Goal: Task Accomplishment & Management: Complete application form

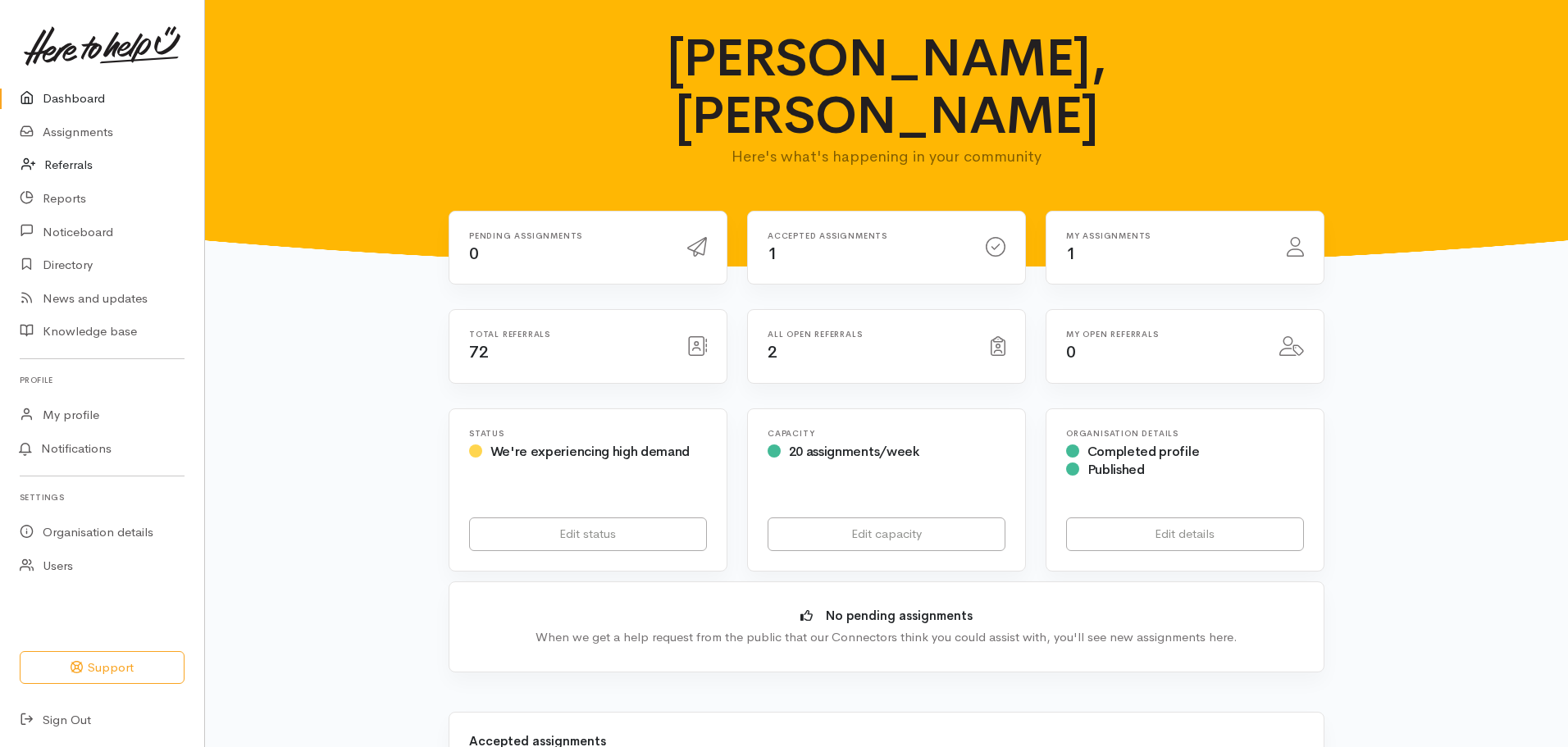
click at [66, 166] on link "Referrals" at bounding box center [102, 165] width 204 height 34
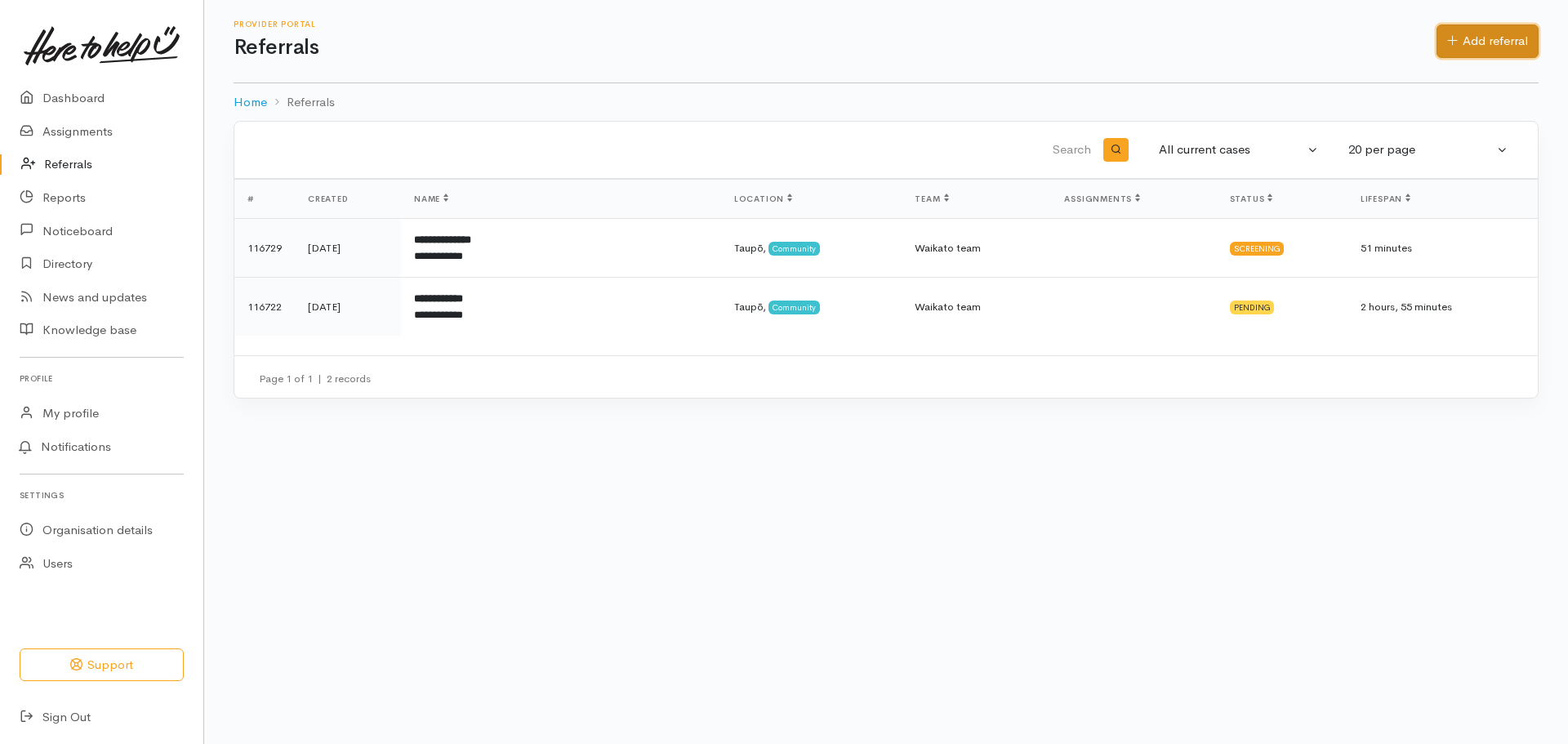
click at [1474, 49] on link "Add referral" at bounding box center [1487, 41] width 102 height 34
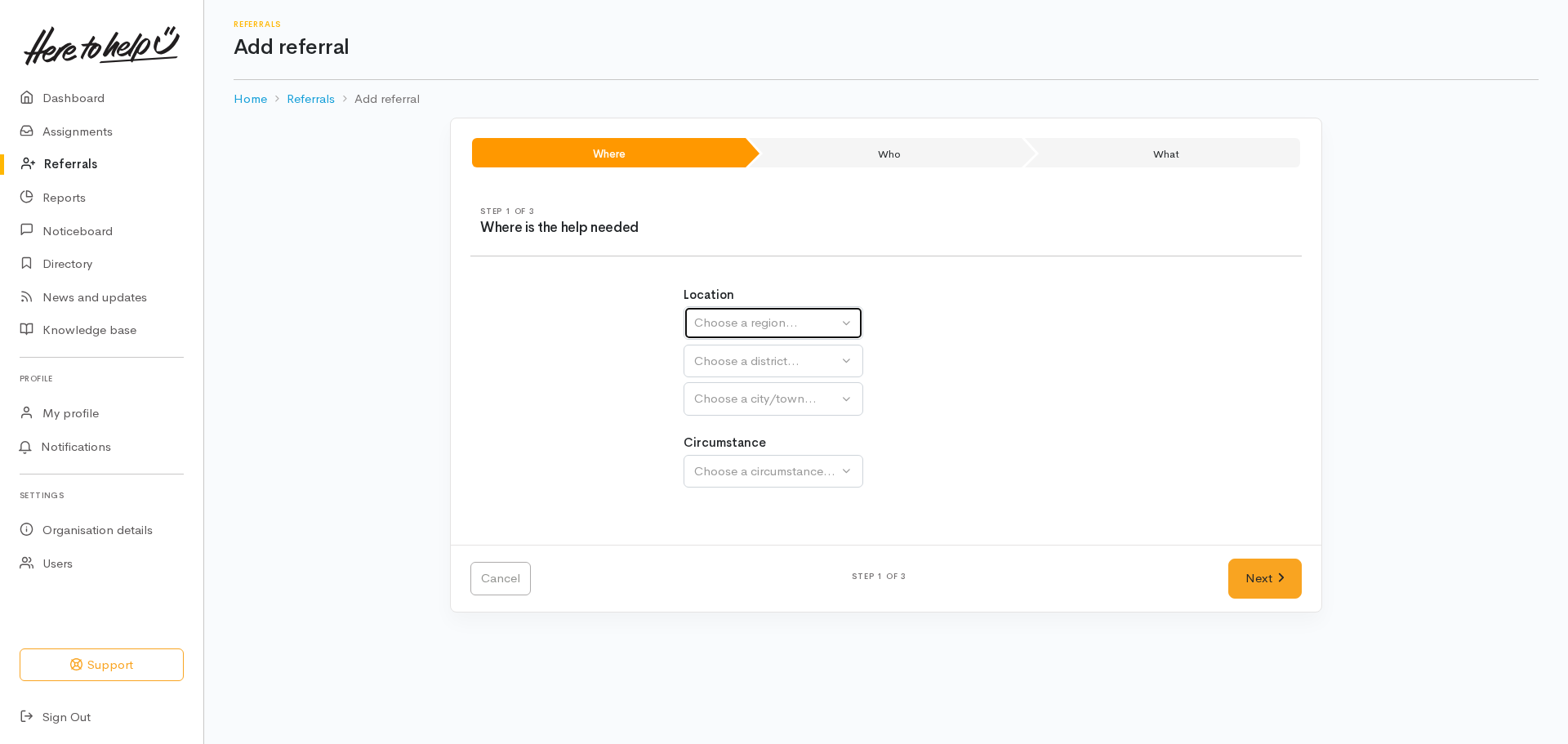
click at [801, 327] on div "Choose a region..." at bounding box center [766, 323] width 143 height 19
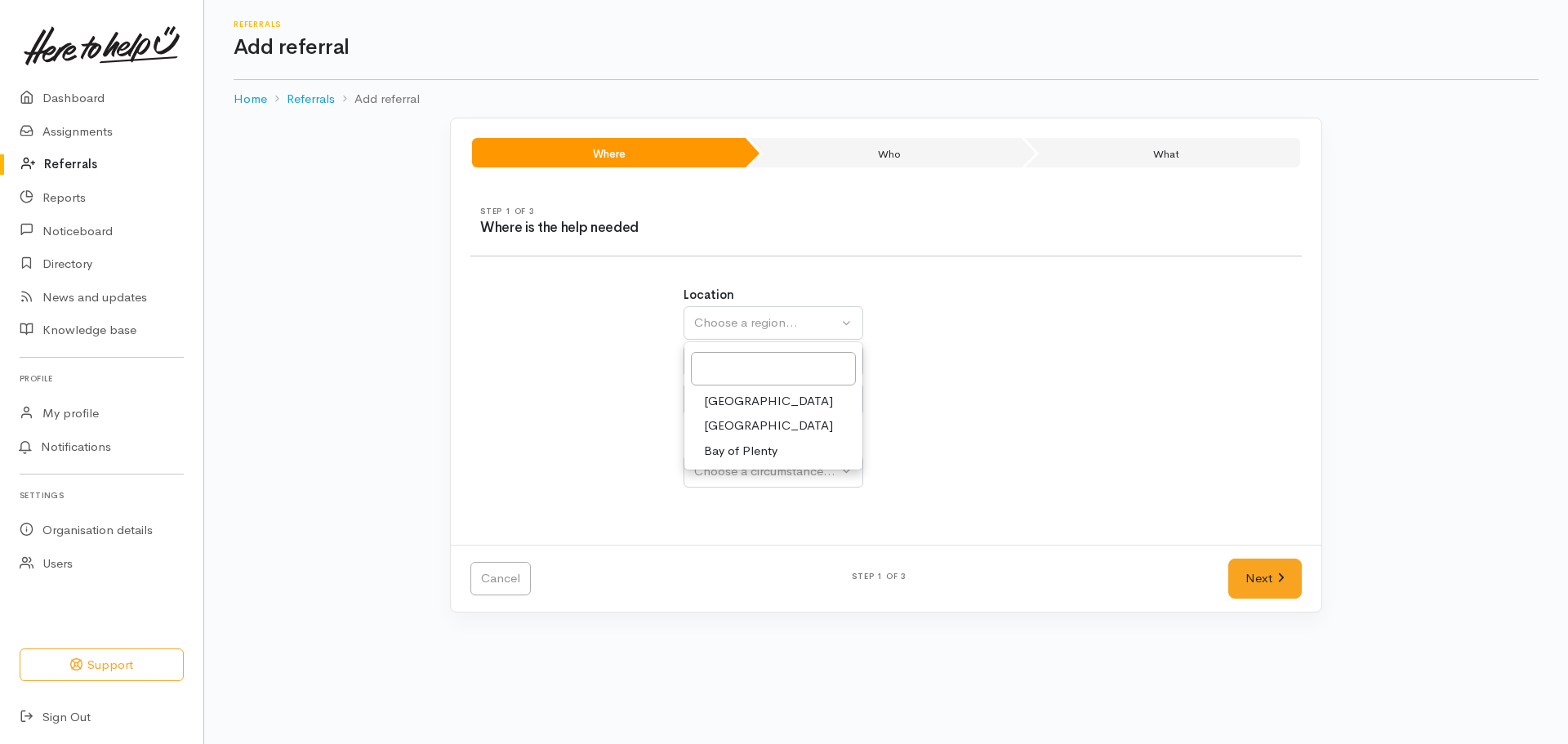
click at [775, 424] on link "[GEOGRAPHIC_DATA]" at bounding box center [773, 425] width 178 height 25
select select "3"
select select
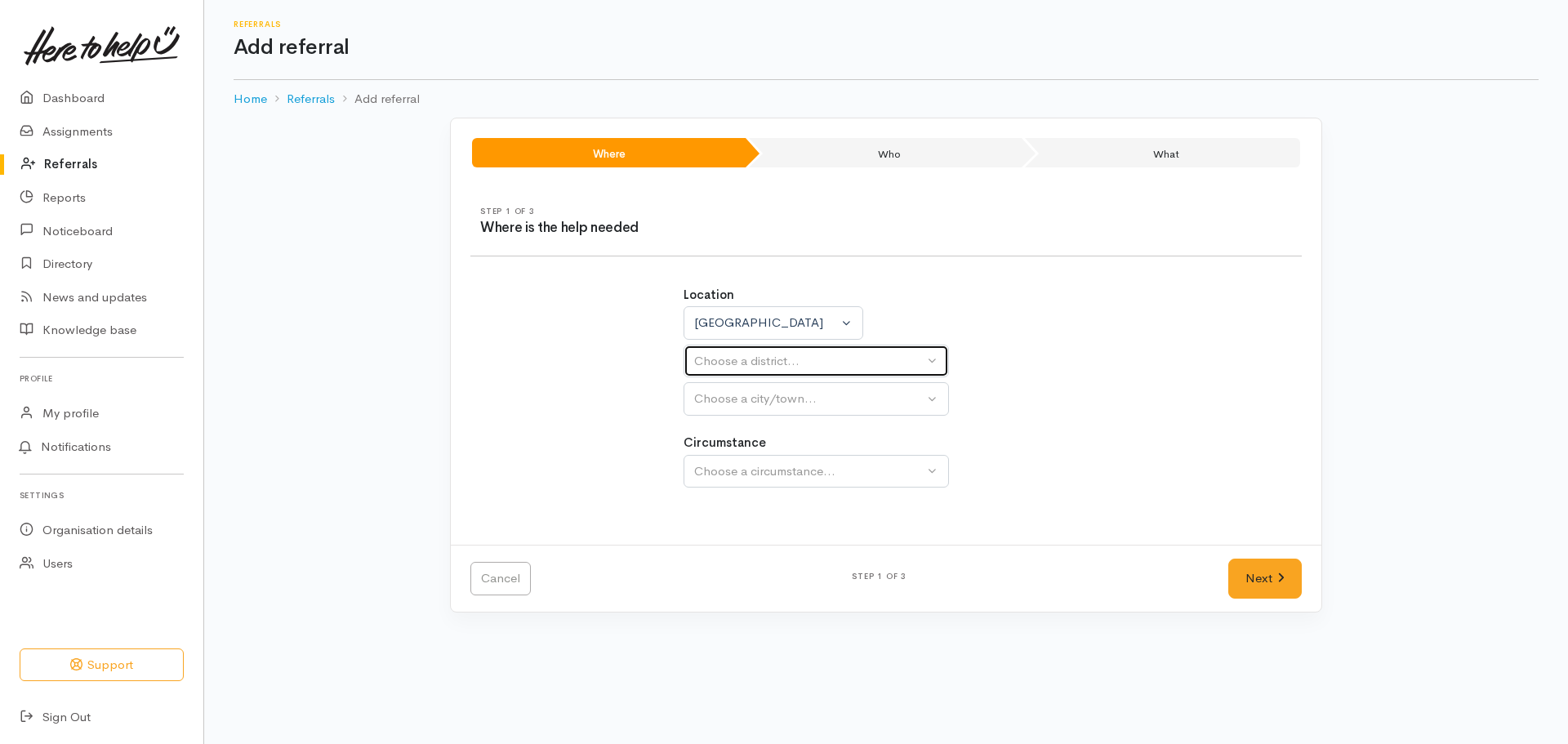
click at [771, 372] on button "Choose a district..." at bounding box center [815, 361] width 265 height 34
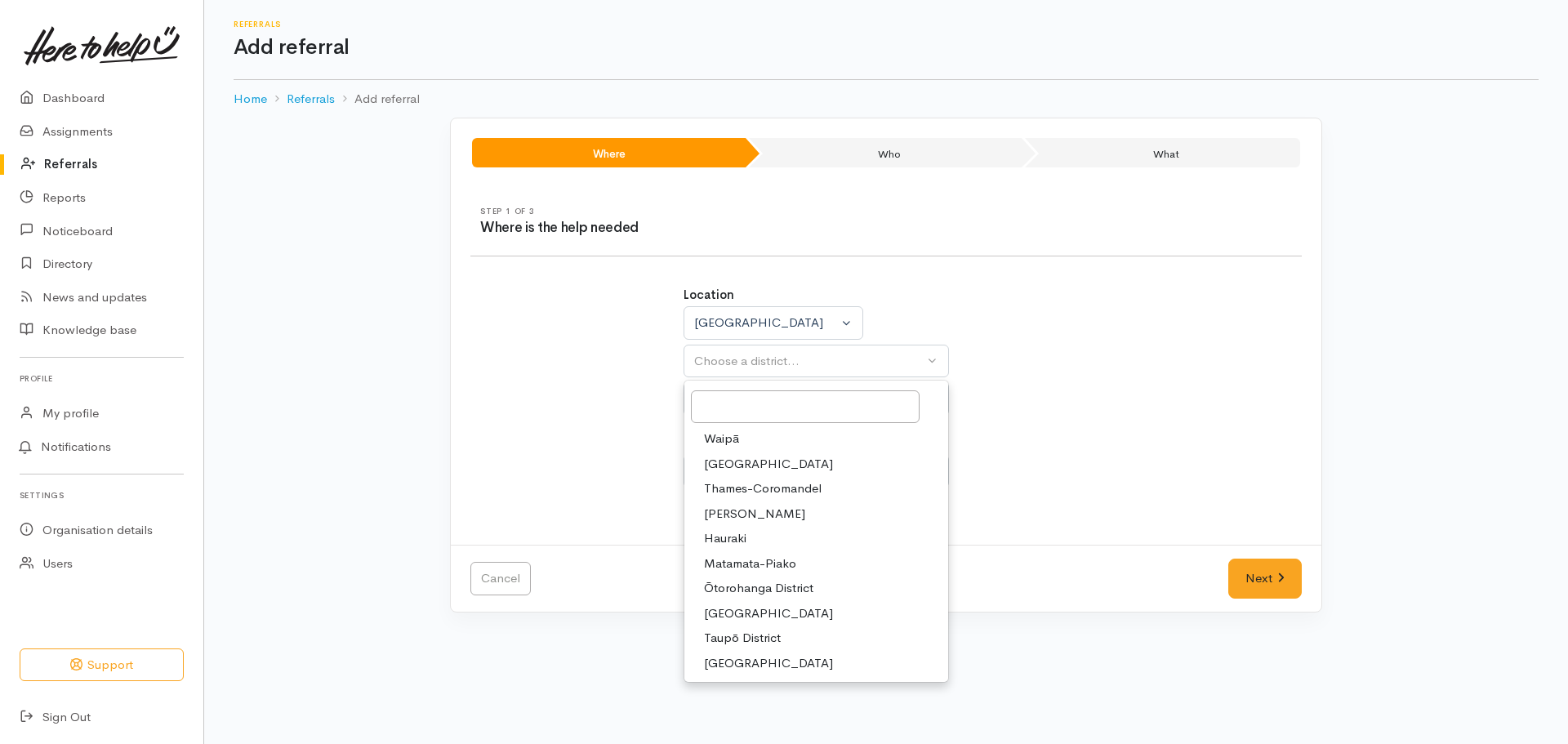
click at [757, 642] on span "Taupō District" at bounding box center [742, 638] width 76 height 19
select select "14"
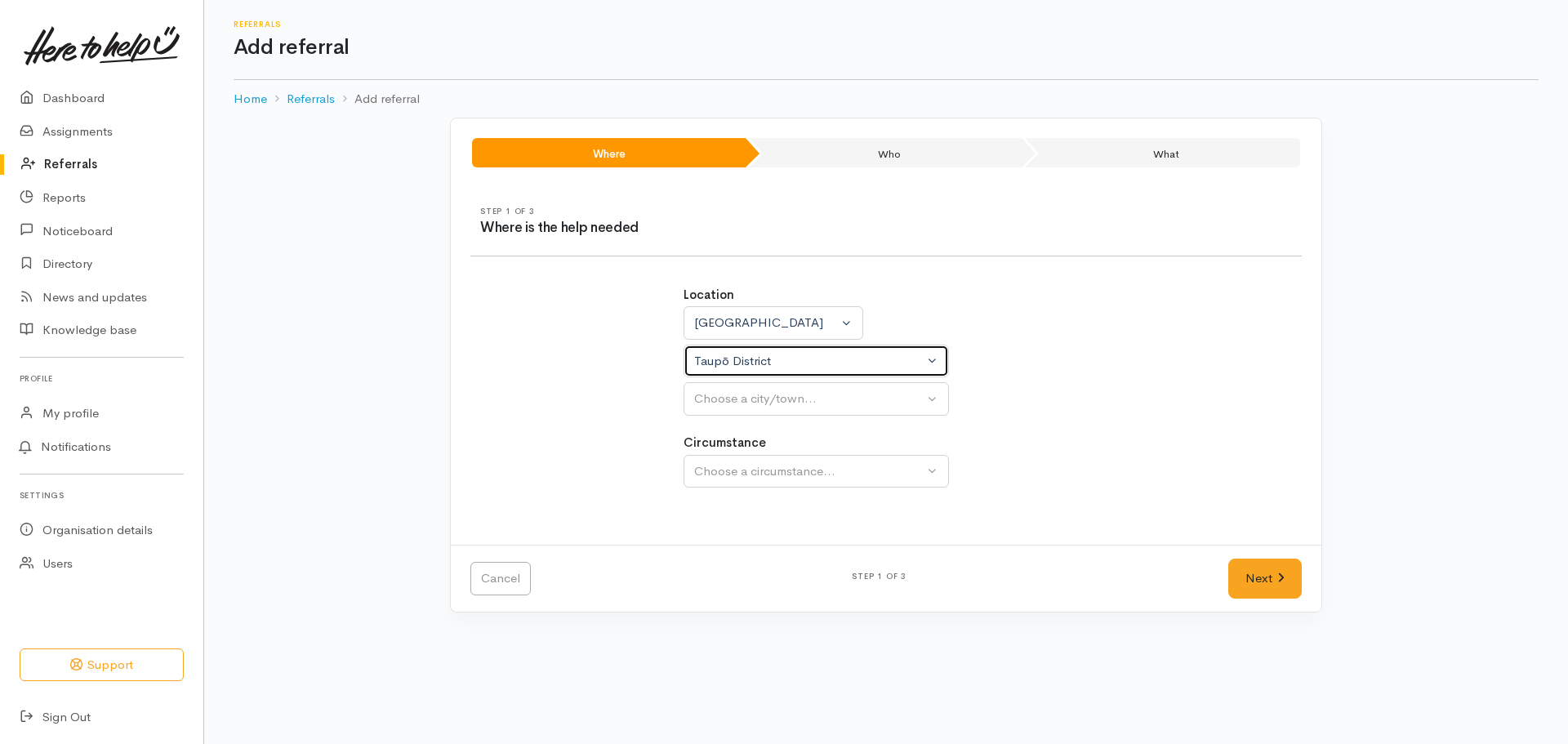
select select
click at [741, 407] on div "Choose a city/town..." at bounding box center [809, 399] width 229 height 19
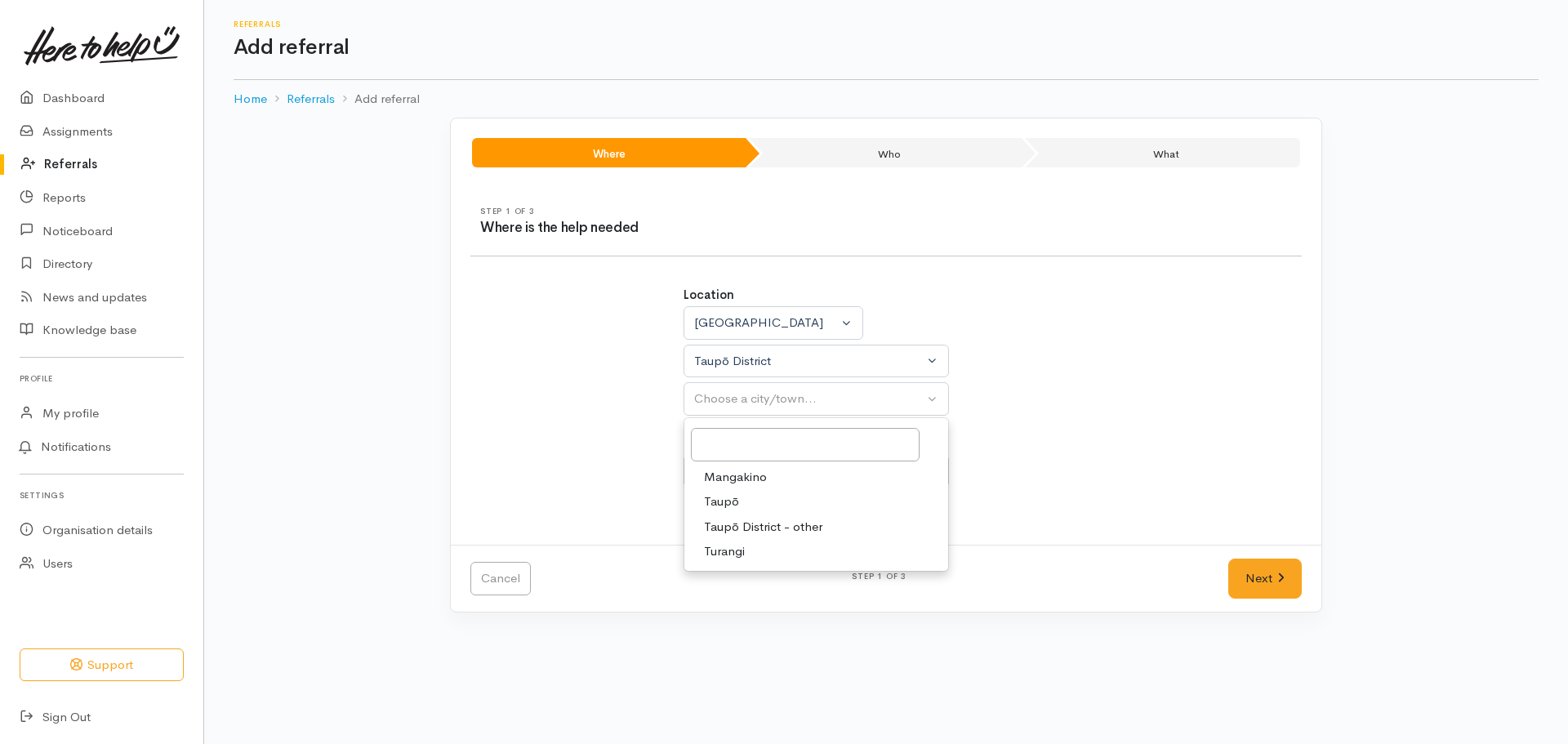
click at [729, 499] on span "Taupō" at bounding box center [721, 502] width 35 height 19
select select "183"
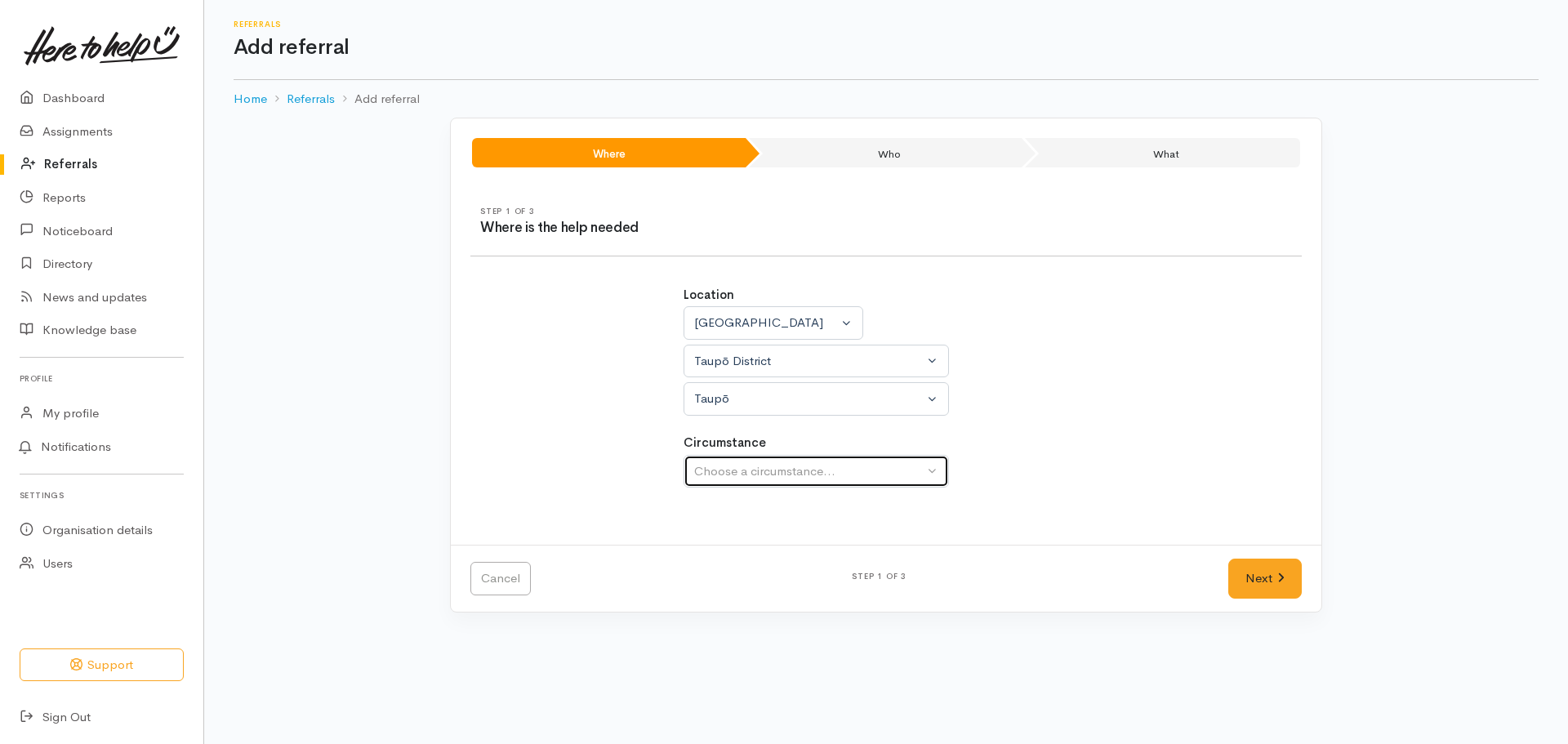
click at [779, 474] on div "Choose a circumstance..." at bounding box center [809, 472] width 229 height 19
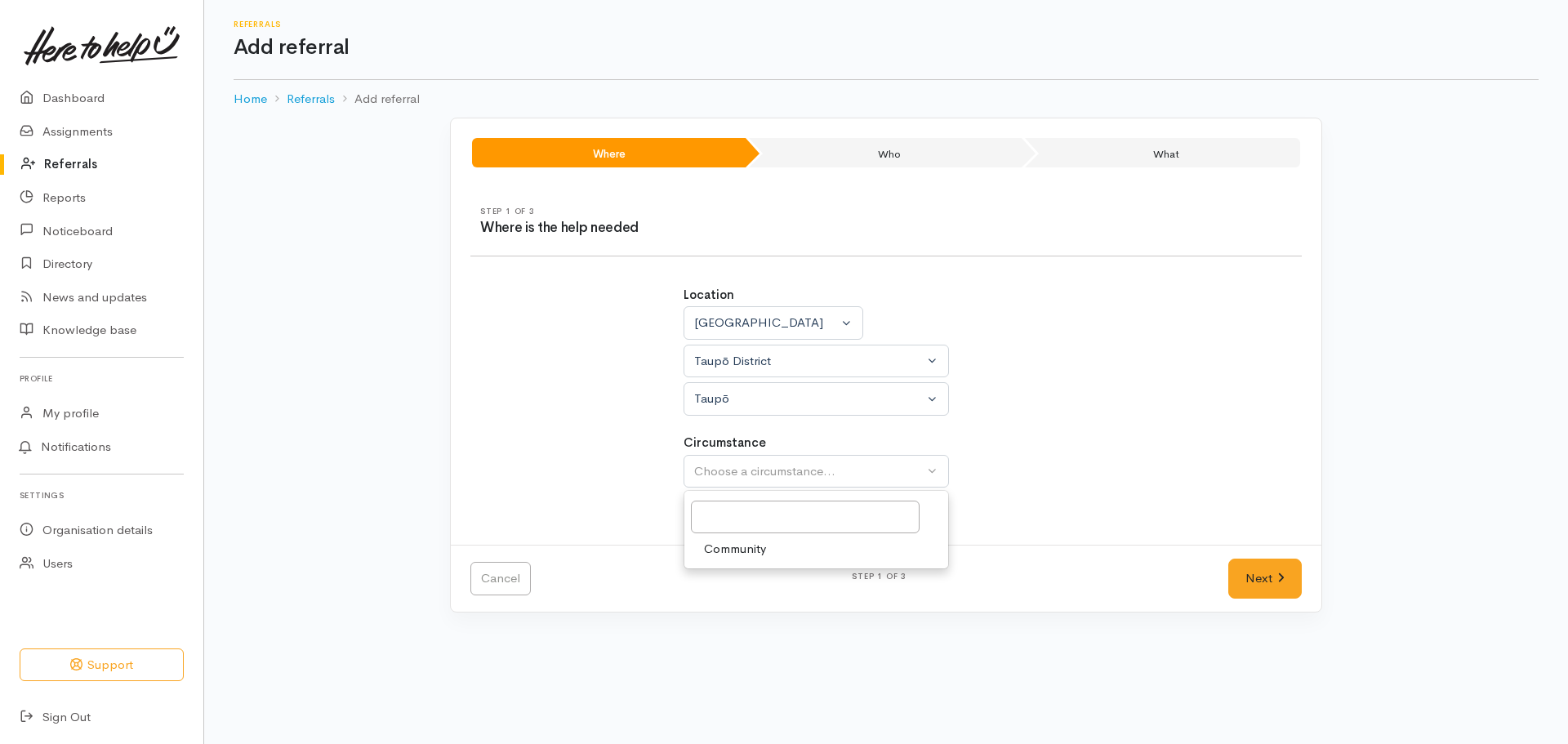
click at [745, 547] on span "Community" at bounding box center [734, 549] width 62 height 19
select select "2"
click at [1243, 579] on link "Next" at bounding box center [1265, 579] width 74 height 40
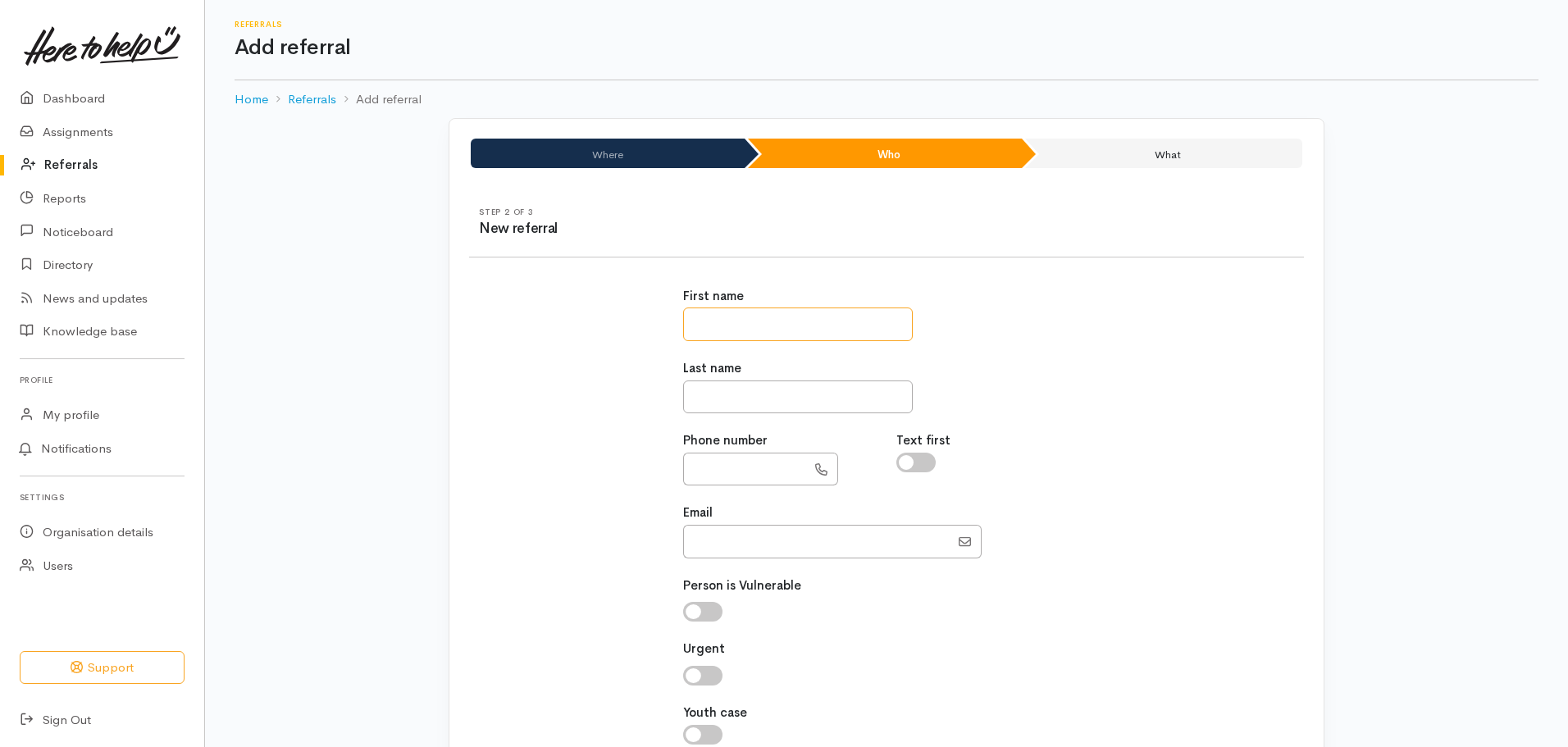
click at [777, 331] on input "text" at bounding box center [798, 324] width 230 height 34
type input "******"
type input "*****"
click at [739, 475] on input "text" at bounding box center [745, 469] width 123 height 34
click at [768, 477] on input "text" at bounding box center [745, 469] width 123 height 34
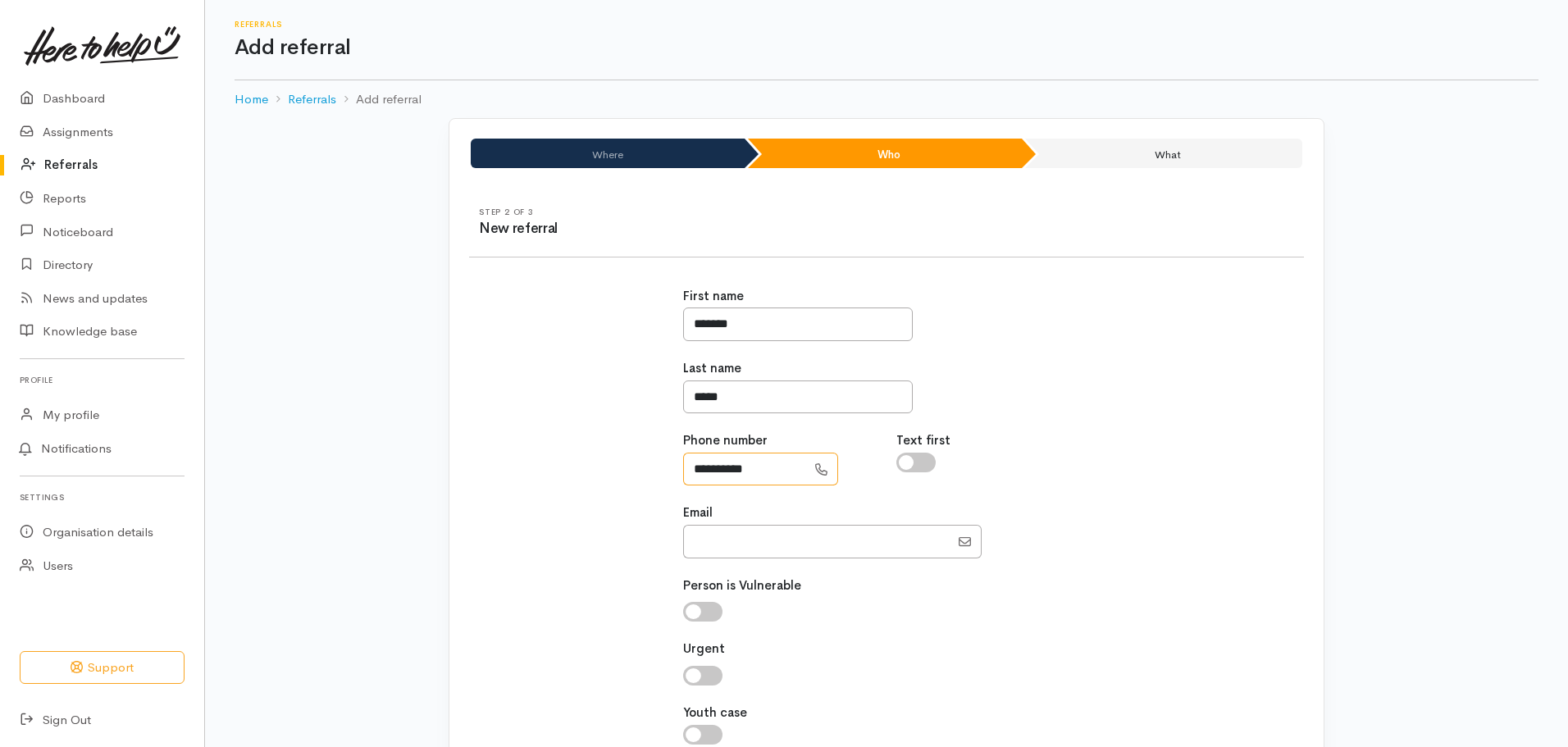
type input "**********"
click at [741, 545] on input "Email" at bounding box center [816, 541] width 266 height 34
click at [751, 550] on input "Email" at bounding box center [816, 541] width 266 height 34
click at [746, 549] on input "Email" at bounding box center [816, 541] width 266 height 34
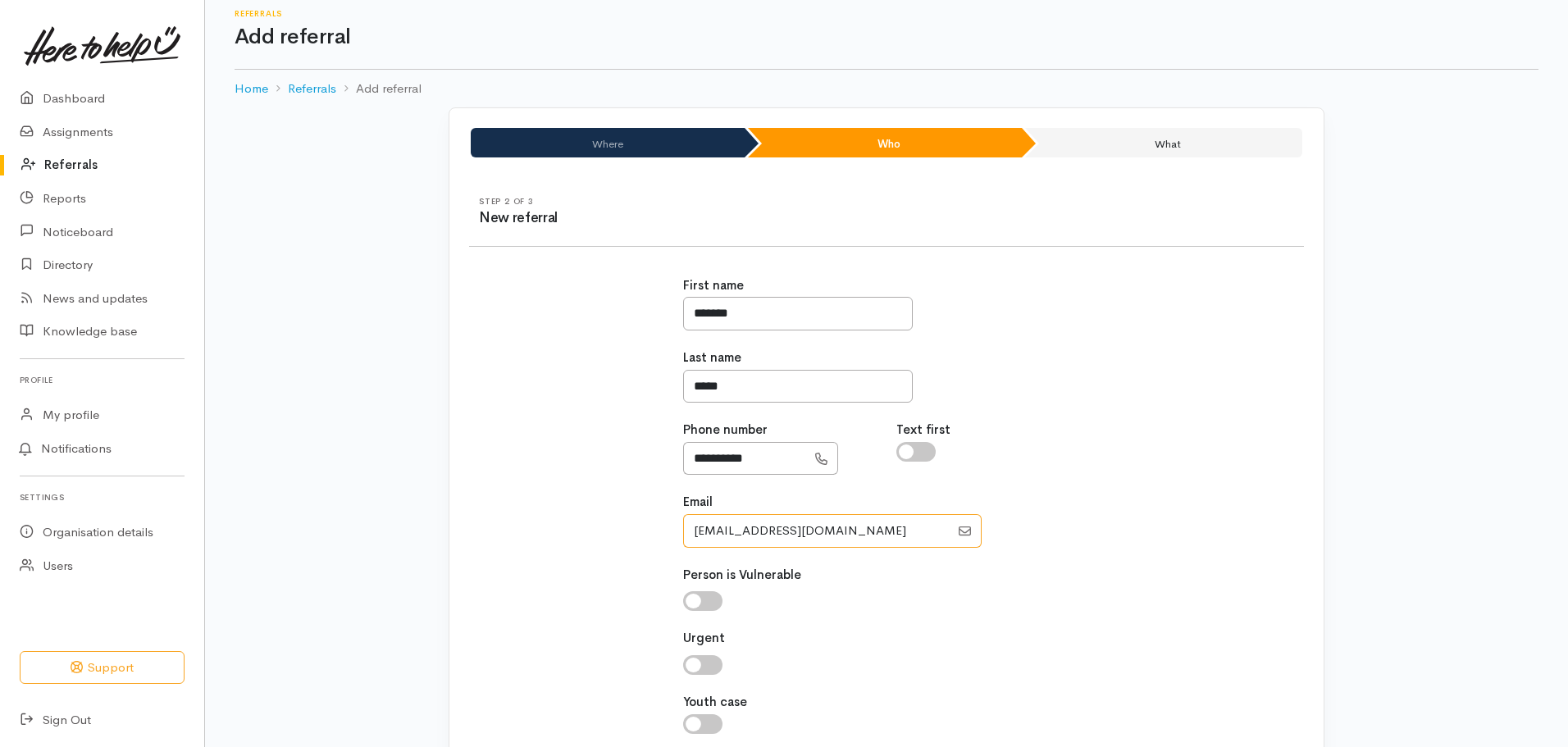
scroll to position [142, 0]
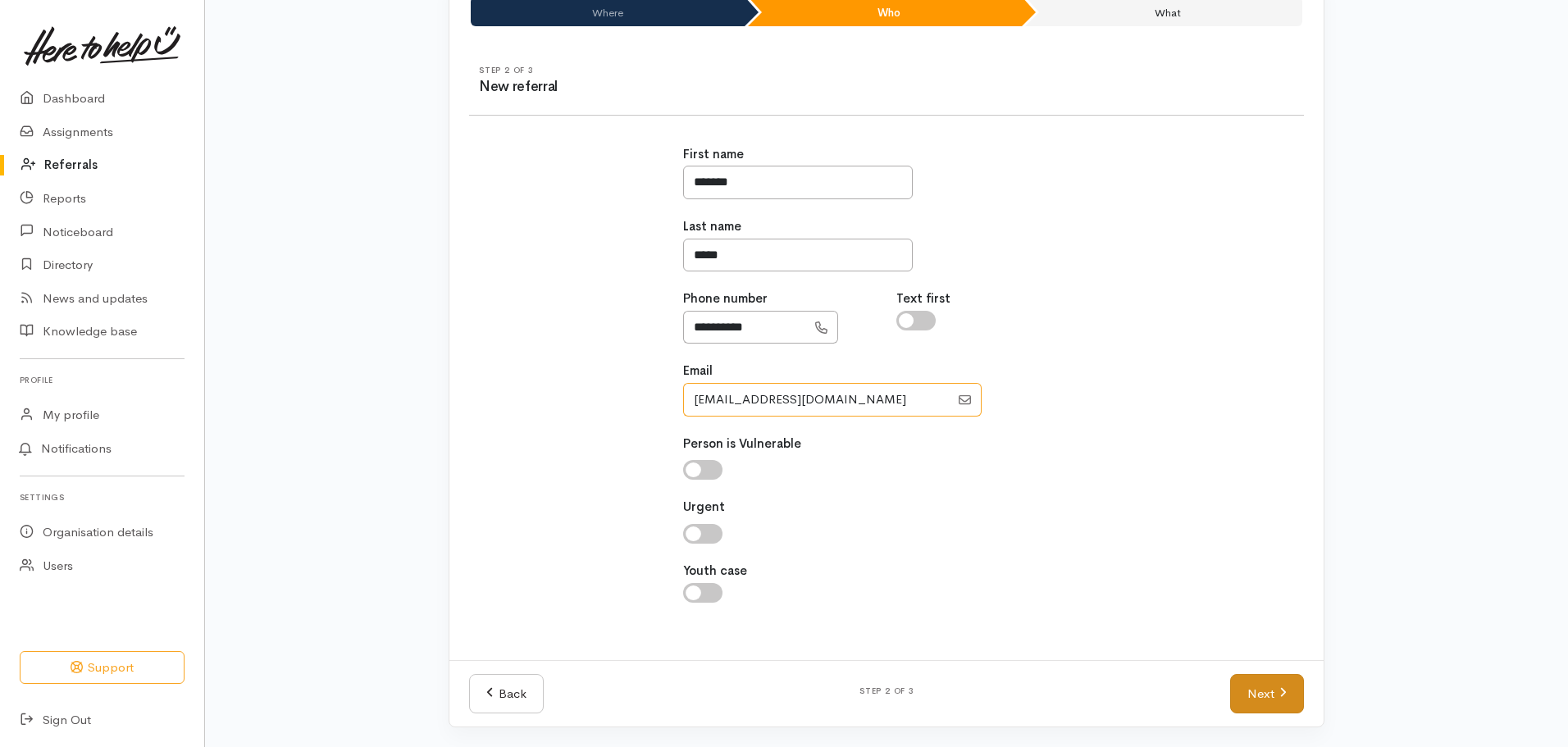
type input "aliciablake3381@gmail.com"
click at [1266, 702] on link "Next" at bounding box center [1267, 694] width 74 height 40
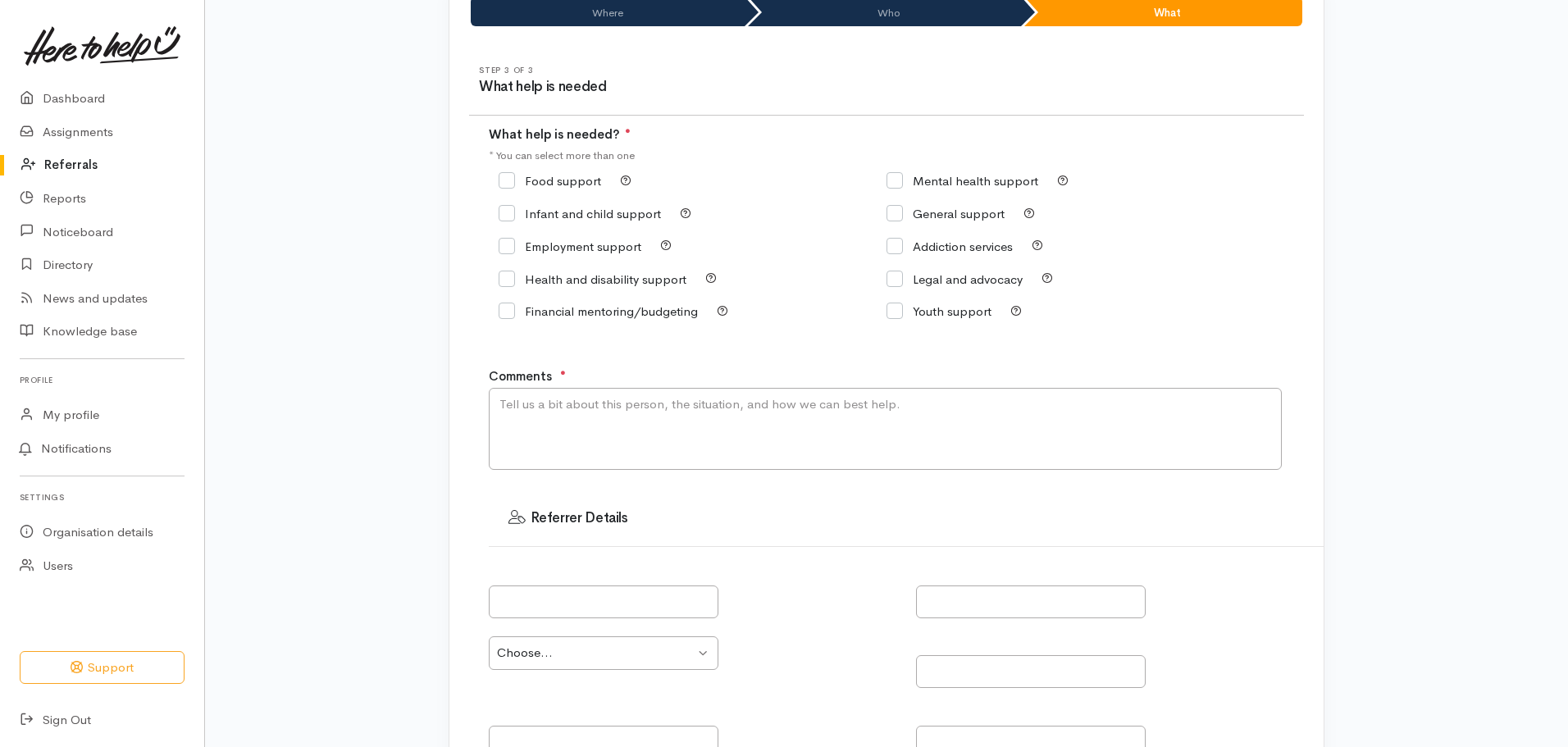
click at [505, 182] on input "Food support" at bounding box center [549, 181] width 102 height 12
checkbox input "true"
click at [588, 428] on textarea "Comments" at bounding box center [885, 428] width 794 height 82
click at [772, 404] on textarea "Client has been struggling since moving into tow in Taupo and having her hours …" at bounding box center [885, 428] width 794 height 82
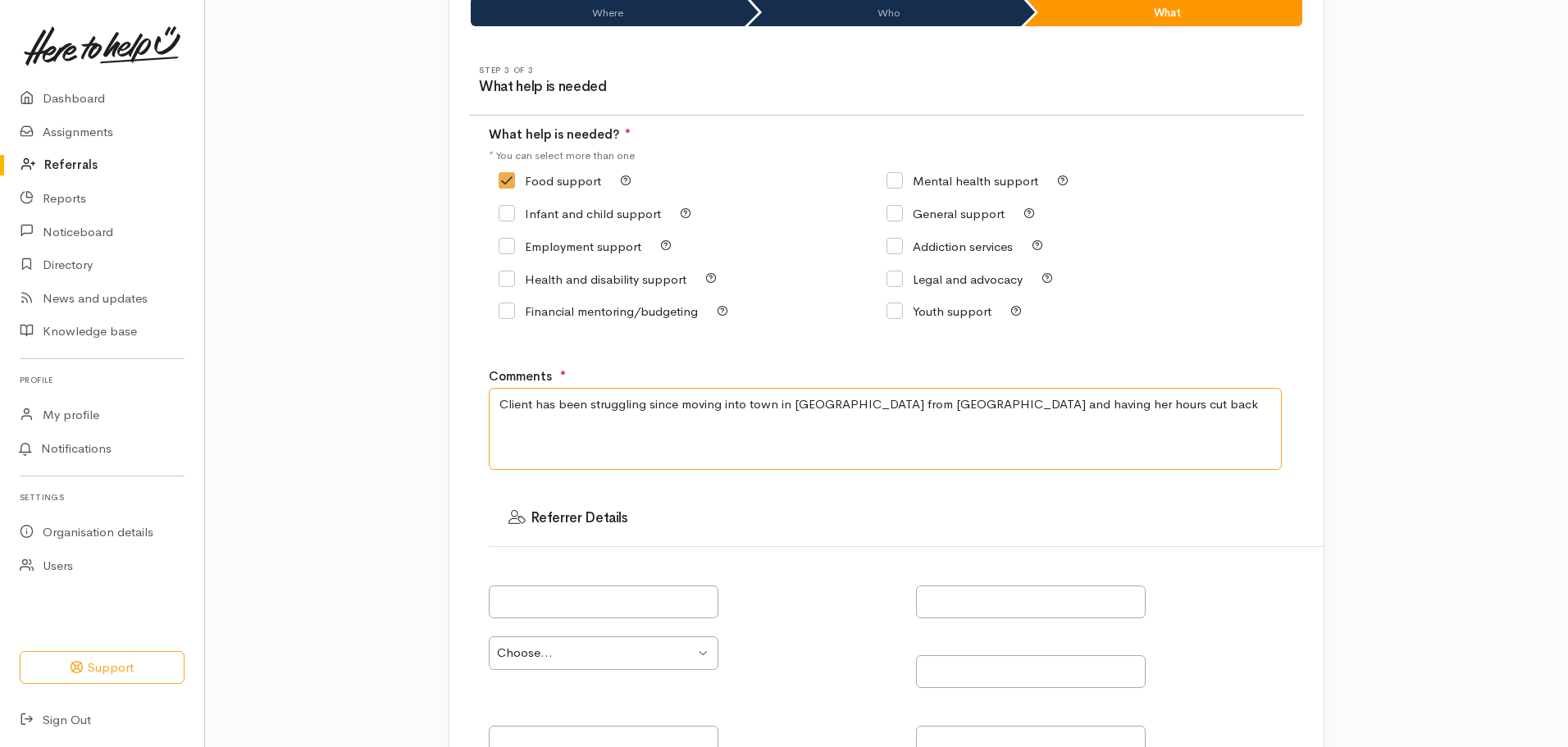
click at [1111, 401] on textarea "Client has been struggling since moving into town in Taupo from Waitahanui and …" at bounding box center [885, 428] width 794 height 82
click at [932, 454] on textarea "Client has been struggling since moving into town in Taupo from Waitahanui and …" at bounding box center [885, 428] width 794 height 82
click at [1128, 428] on textarea "Client has been struggling since moving into town in Taupo from Waitahanui and …" at bounding box center [885, 428] width 794 height 82
click at [1142, 426] on textarea "Client has been struggling since moving into town in Taupo from Waitahanui and …" at bounding box center [885, 428] width 794 height 82
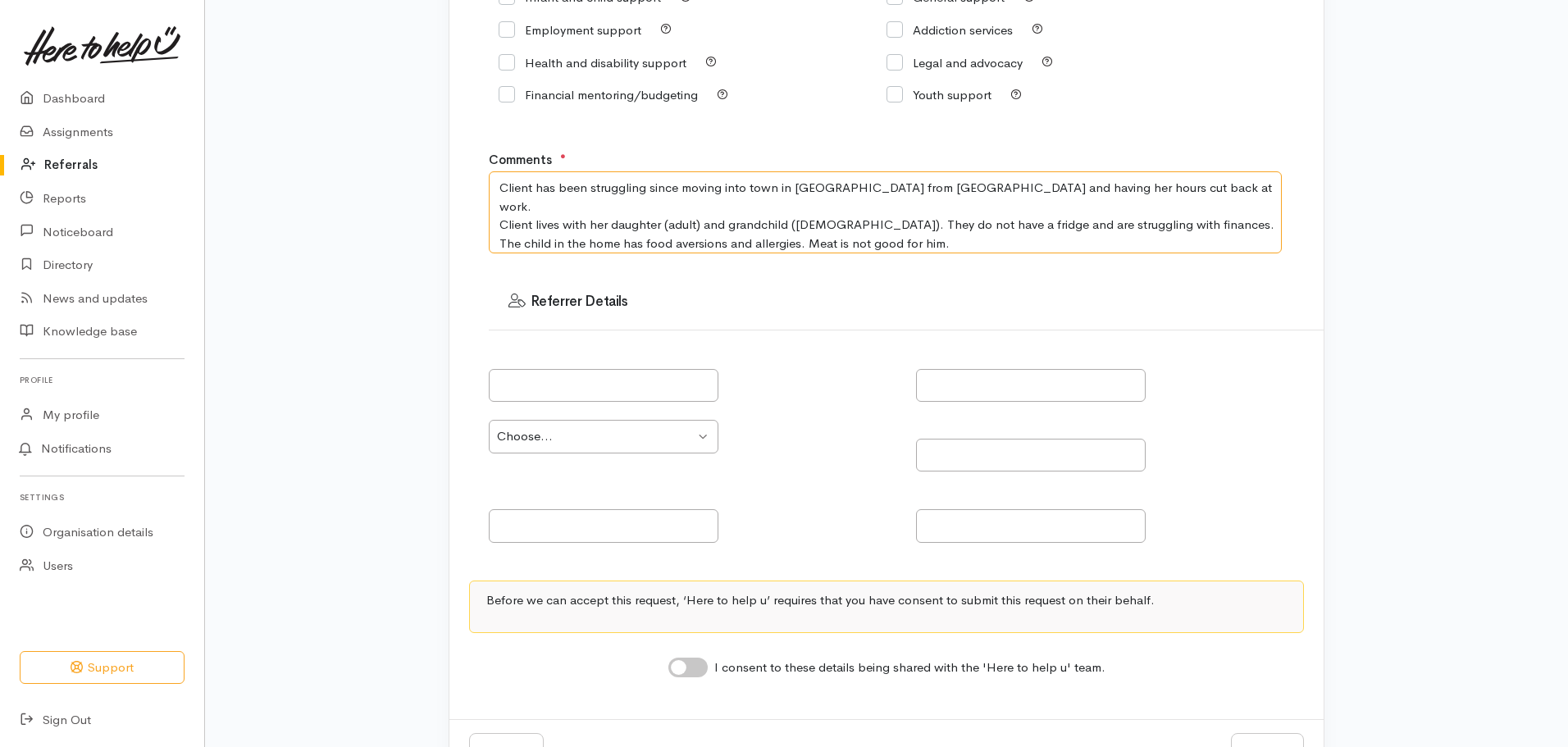
scroll to position [417, 0]
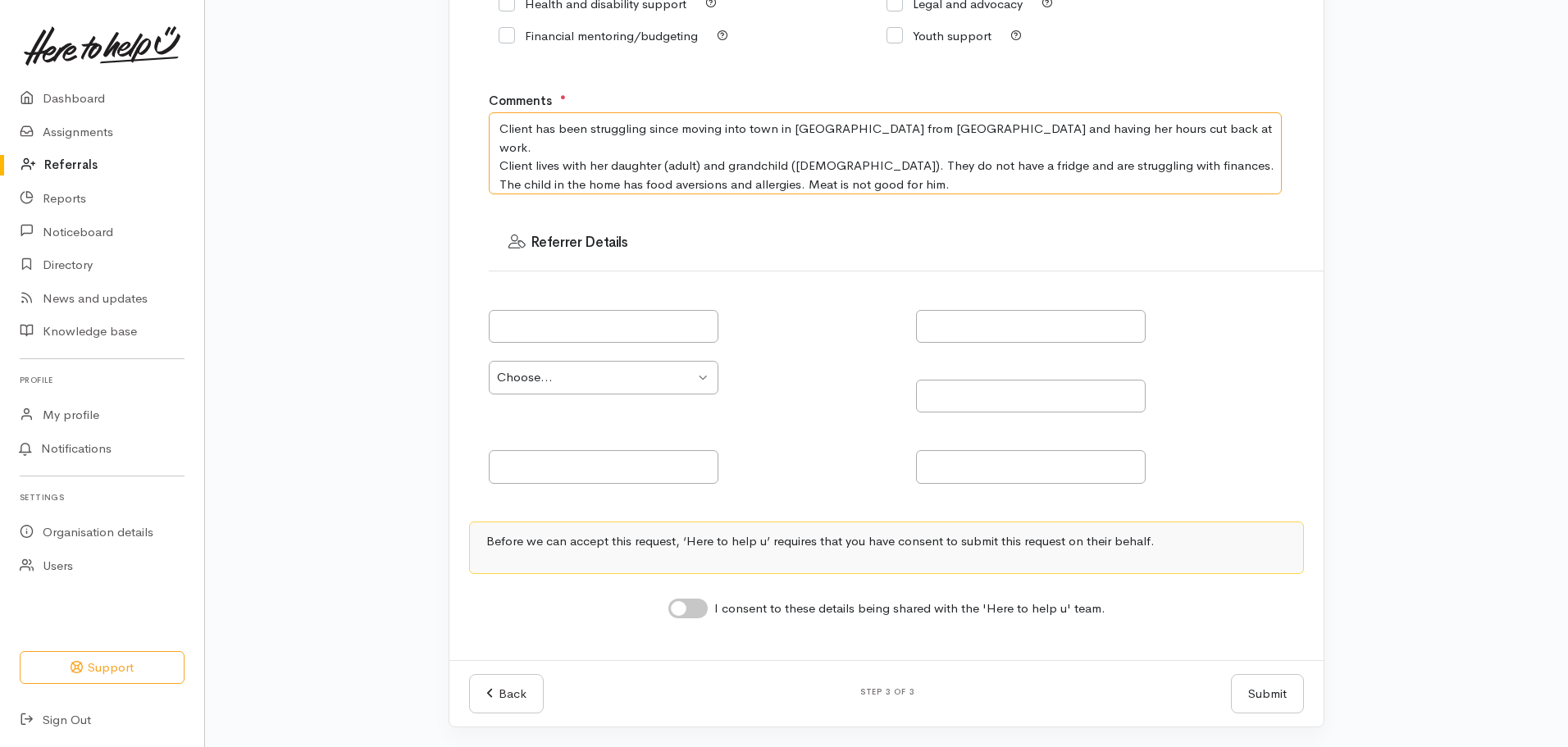
type textarea "Client has been struggling since moving into town in Taupo from Waitahanui and …"
click at [701, 611] on input "I consent to these details being shared with the 'Here to help u' team." at bounding box center [688, 608] width 39 height 20
checkbox input "true"
click at [1291, 688] on button "Submit" at bounding box center [1268, 694] width 73 height 40
